Goal: Find specific page/section: Find specific page/section

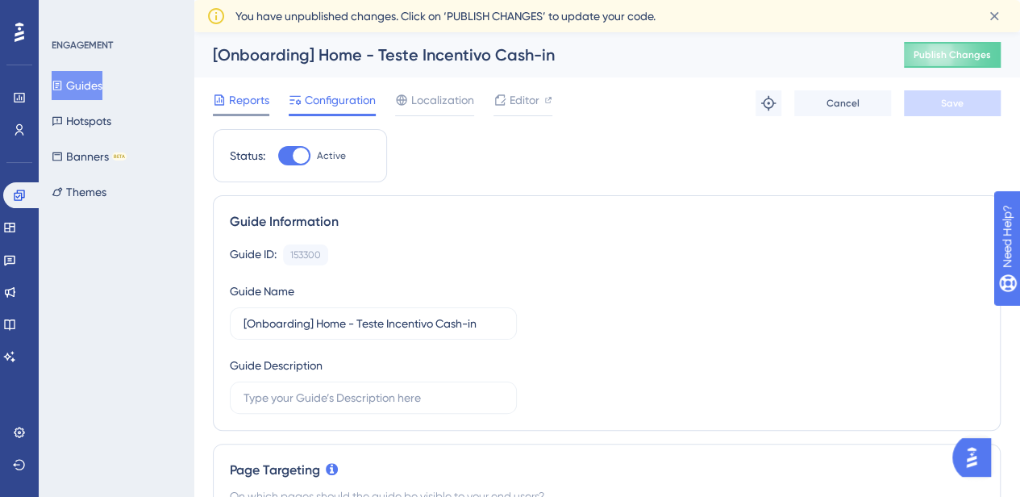
click at [234, 102] on span "Reports" at bounding box center [249, 99] width 40 height 19
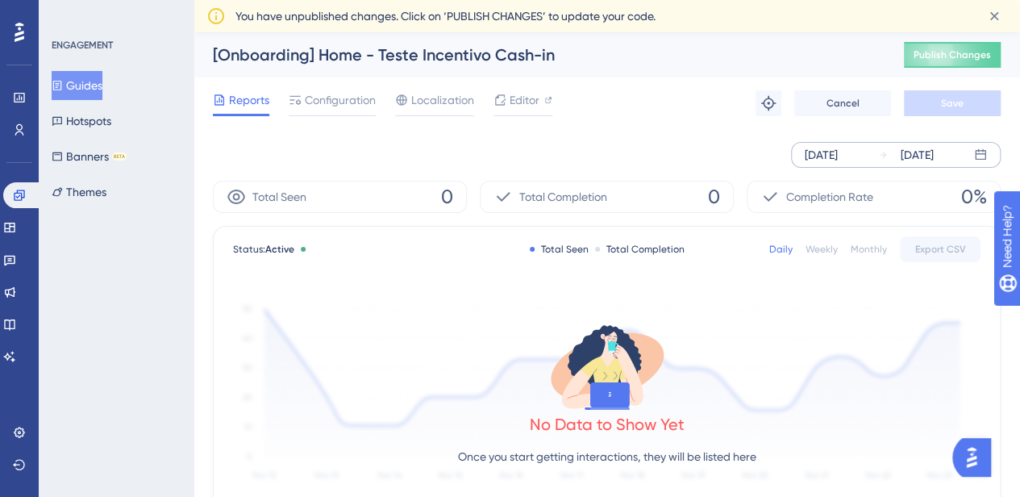
click at [837, 157] on div "[DATE]" at bounding box center [821, 154] width 33 height 19
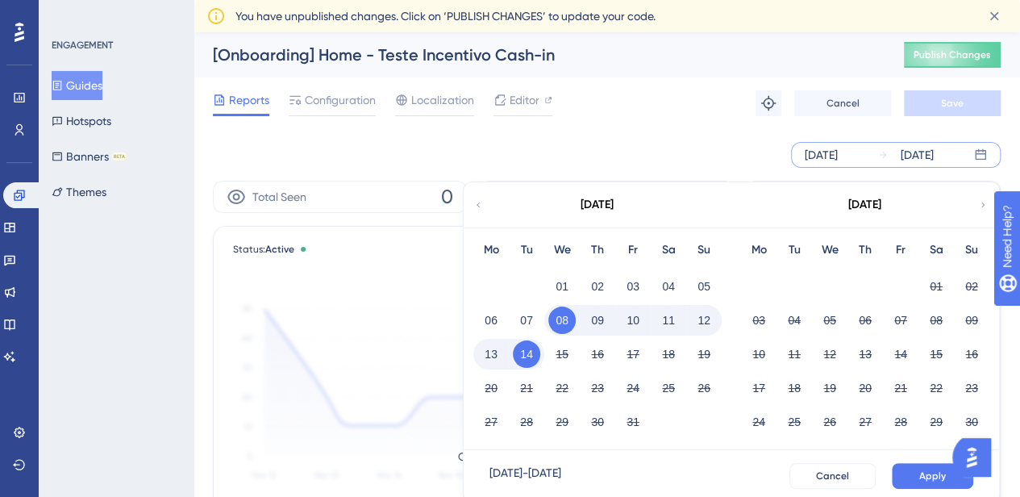
click at [837, 157] on div "[DATE]" at bounding box center [821, 154] width 33 height 19
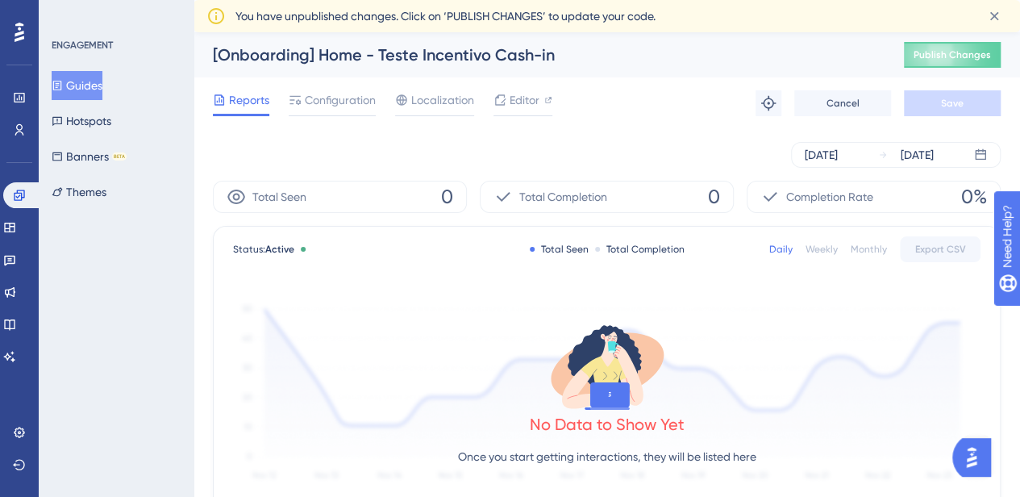
click at [823, 248] on div "Weekly" at bounding box center [822, 249] width 32 height 13
click at [344, 105] on span "Configuration" at bounding box center [340, 99] width 71 height 19
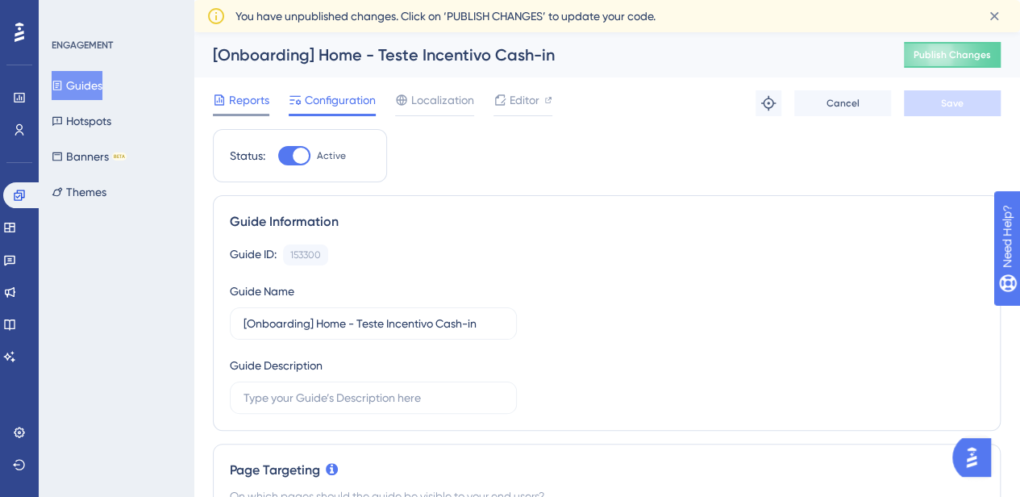
click at [242, 96] on span "Reports" at bounding box center [249, 99] width 40 height 19
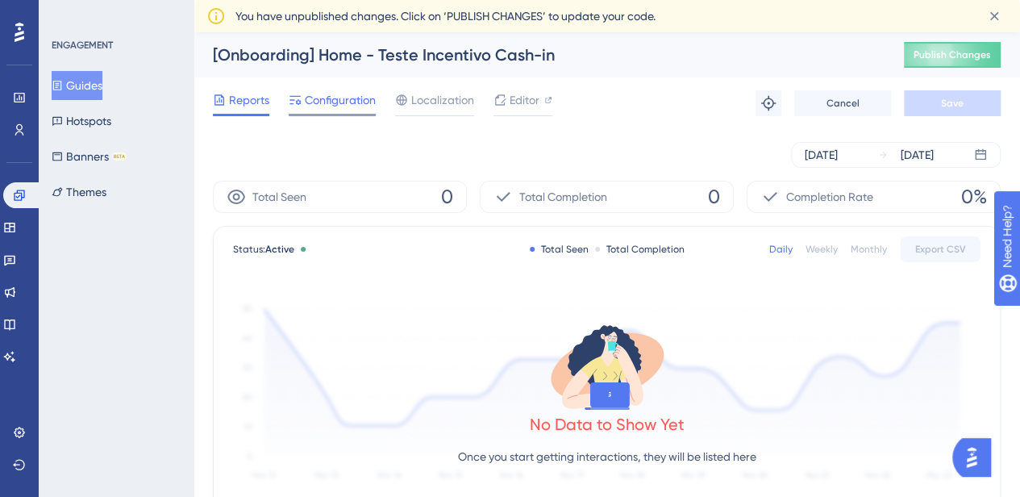
click at [297, 106] on icon at bounding box center [295, 100] width 13 height 13
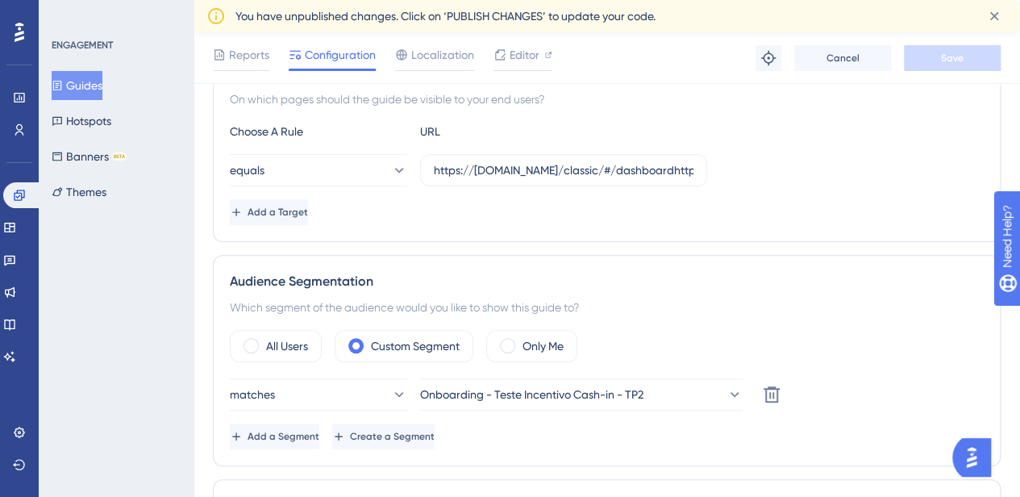
scroll to position [645, 0]
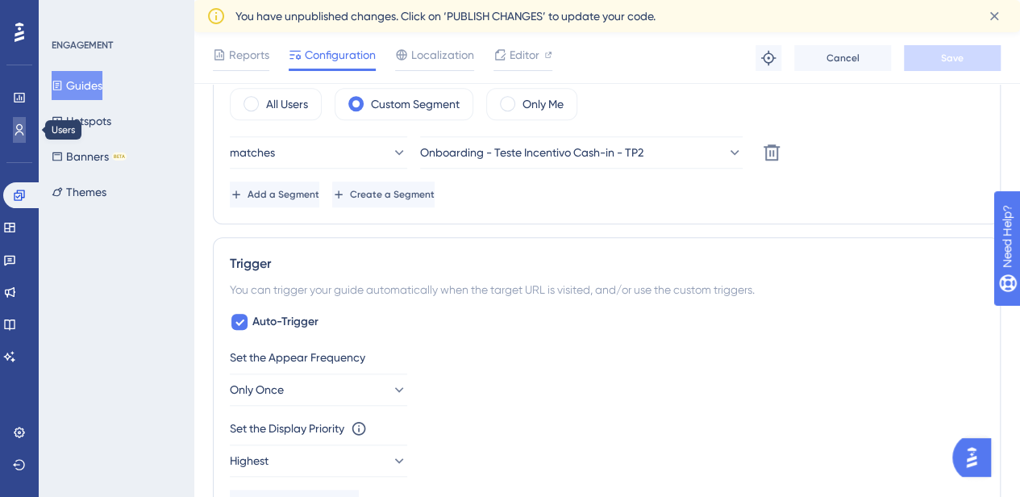
click at [21, 125] on icon at bounding box center [19, 129] width 9 height 11
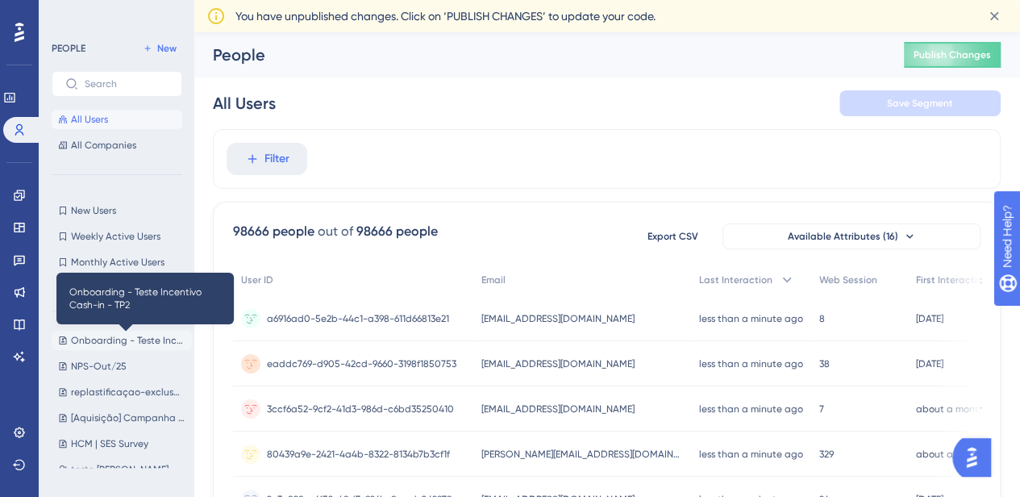
click at [125, 344] on span "Onboarding - Teste Incentivo Cash-in - TP2" at bounding box center [128, 340] width 115 height 13
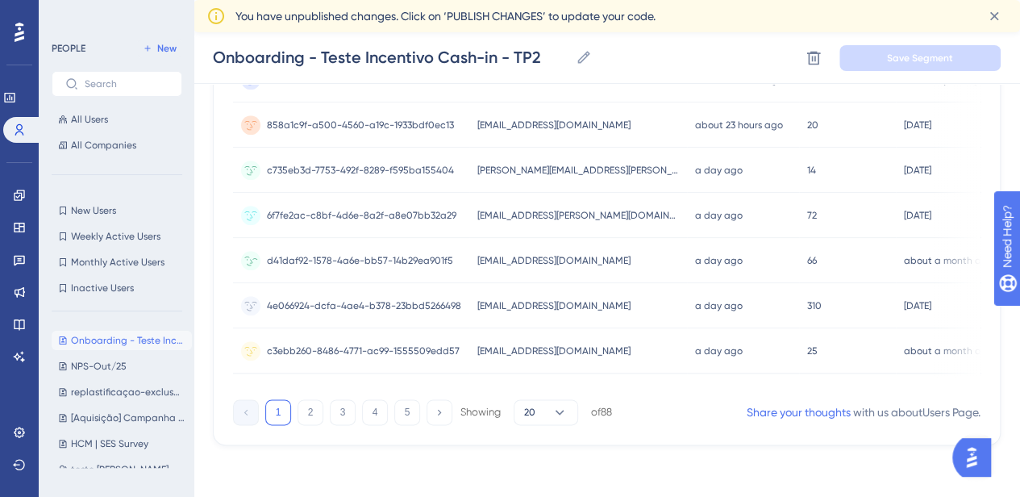
scroll to position [836, 0]
click at [23, 200] on icon at bounding box center [19, 195] width 13 height 13
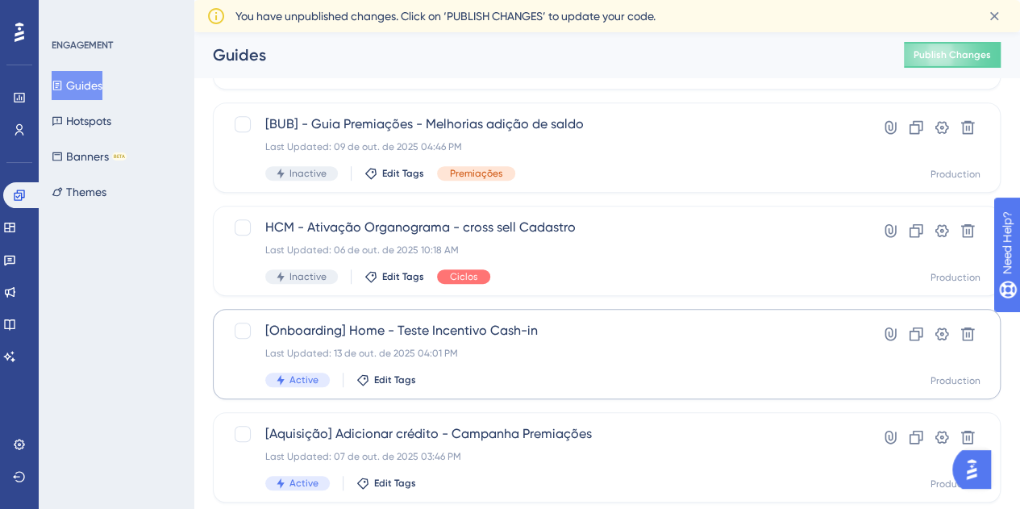
scroll to position [484, 0]
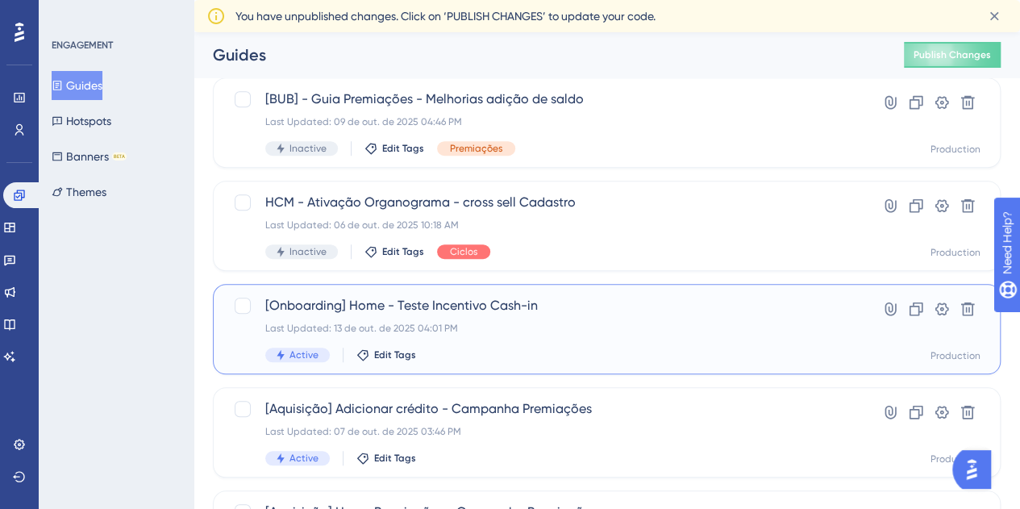
click at [506, 305] on span "[Onboarding] Home - Teste Incentivo Cash-in" at bounding box center [542, 305] width 554 height 19
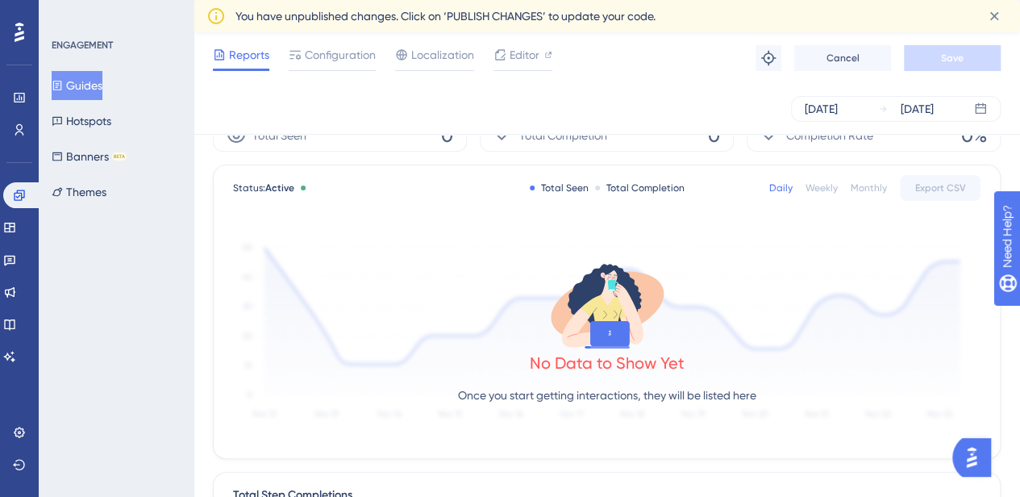
scroll to position [81, 0]
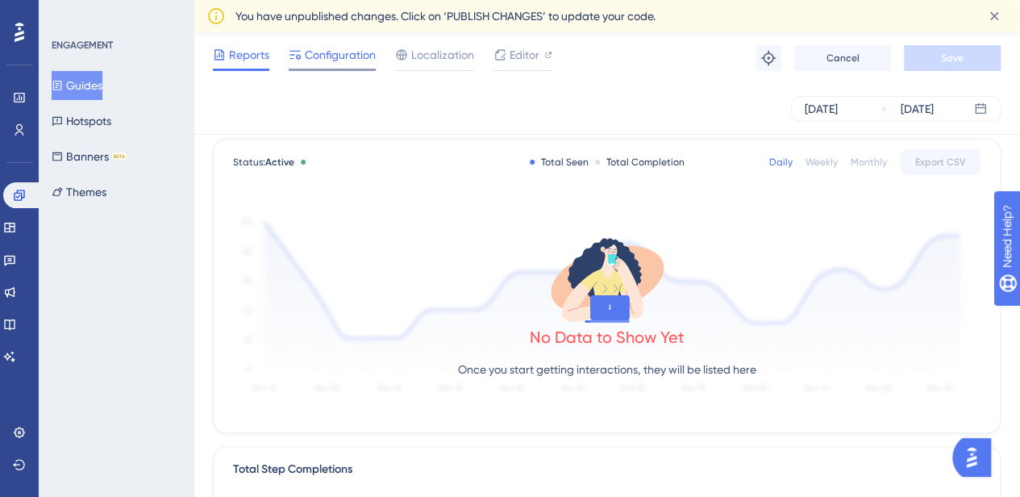
click at [337, 52] on span "Configuration" at bounding box center [340, 54] width 71 height 19
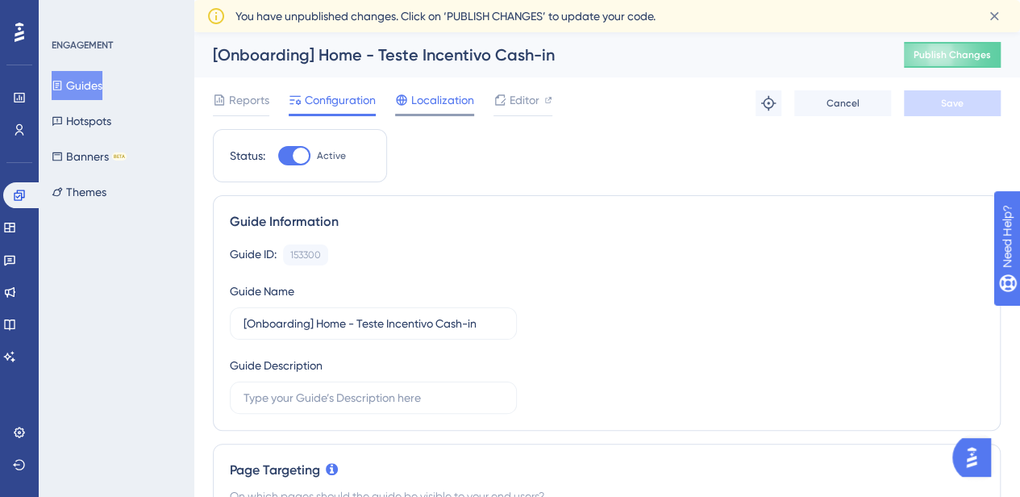
click at [444, 100] on span "Localization" at bounding box center [442, 99] width 63 height 19
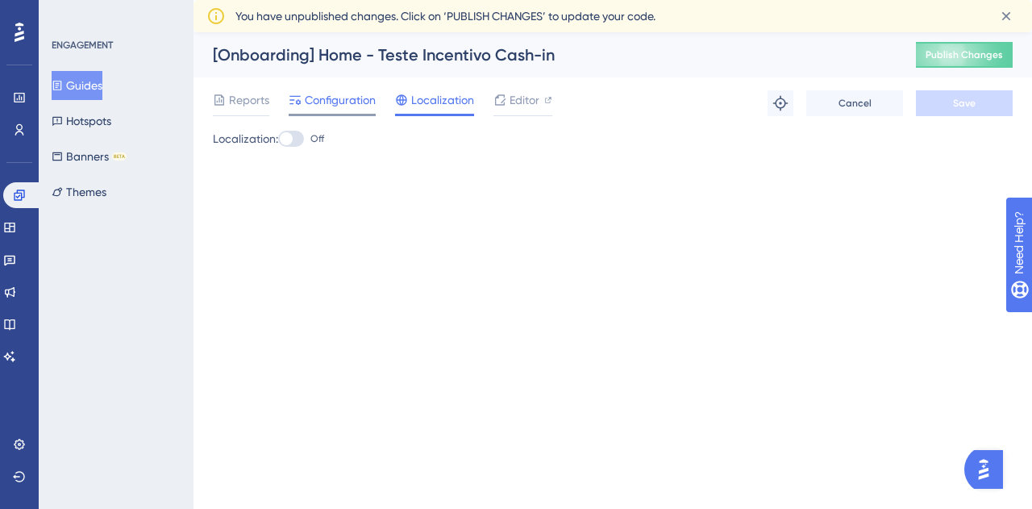
click at [350, 104] on span "Configuration" at bounding box center [340, 99] width 71 height 19
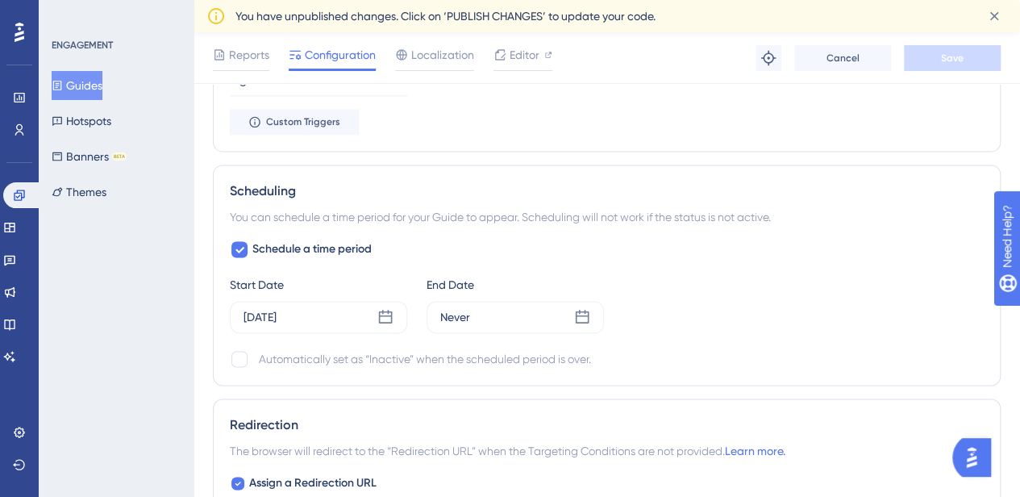
scroll to position [1129, 0]
